Goal: Navigation & Orientation: Find specific page/section

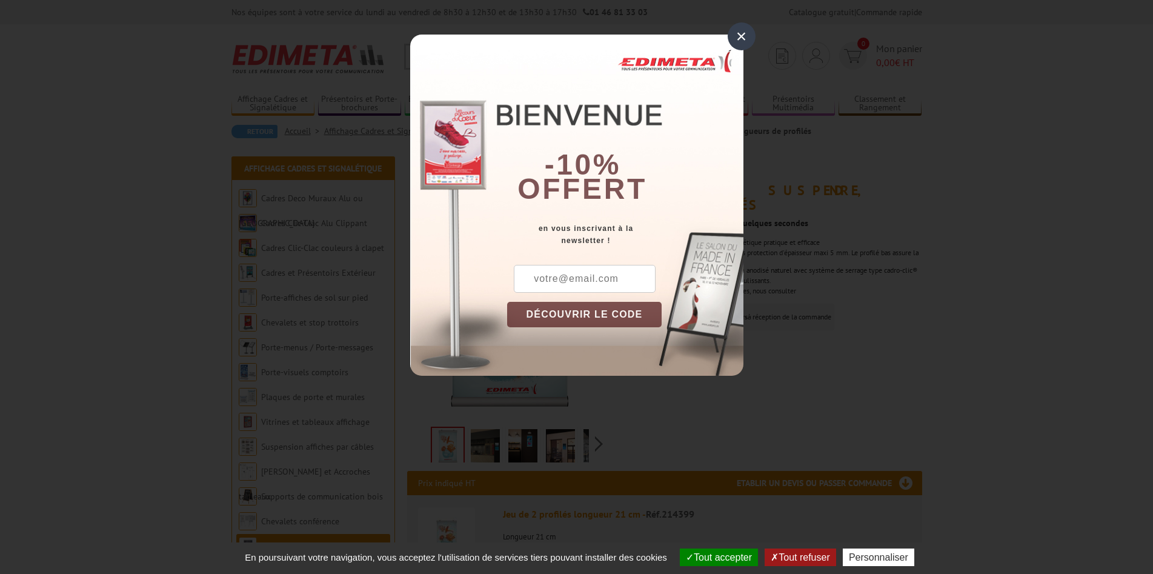
click at [743, 35] on div "×" at bounding box center [742, 36] width 28 height 28
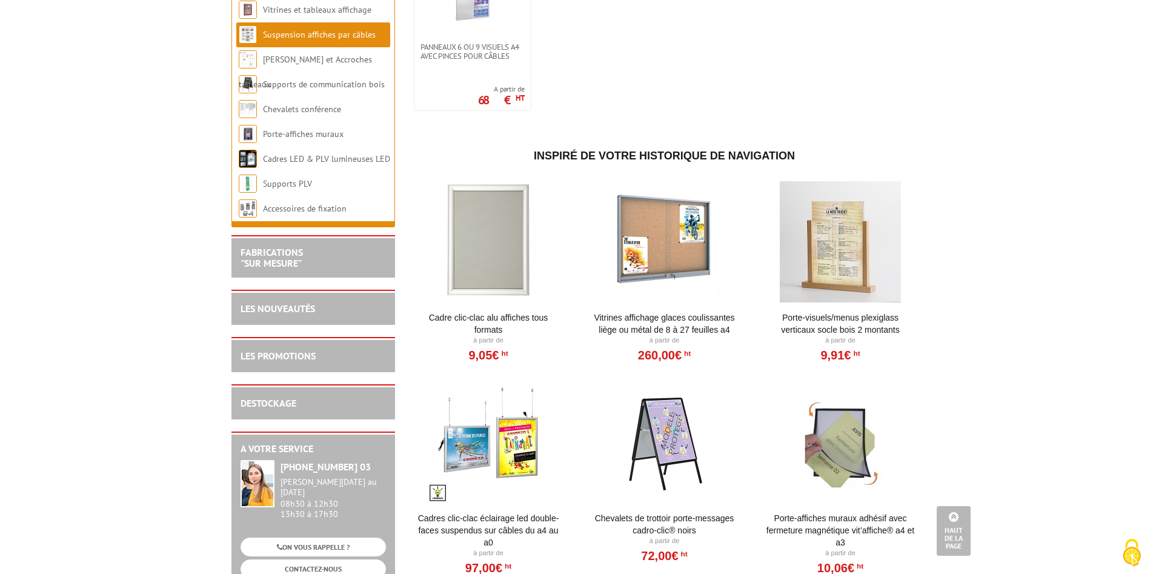
scroll to position [1091, 0]
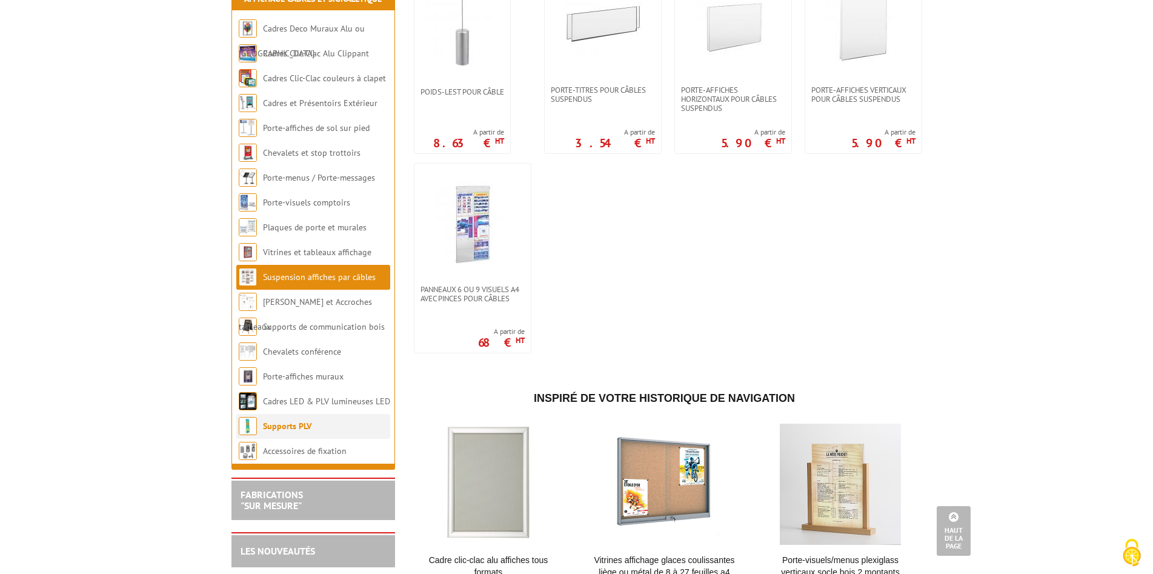
click at [300, 431] on link "Supports PLV" at bounding box center [287, 426] width 48 height 11
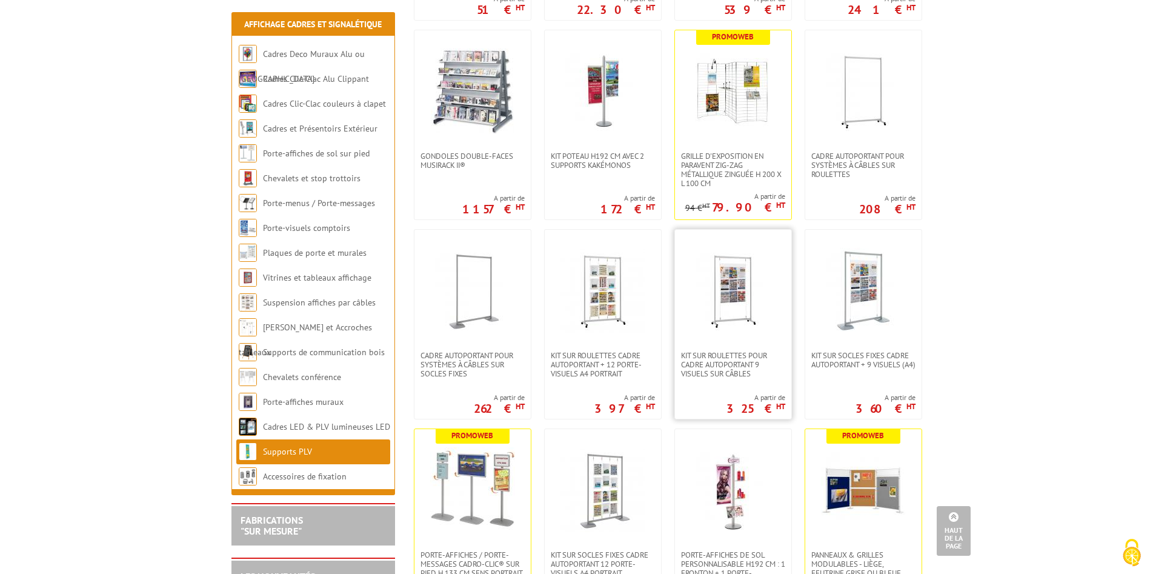
scroll to position [1333, 0]
